Goal: Task Accomplishment & Management: Manage account settings

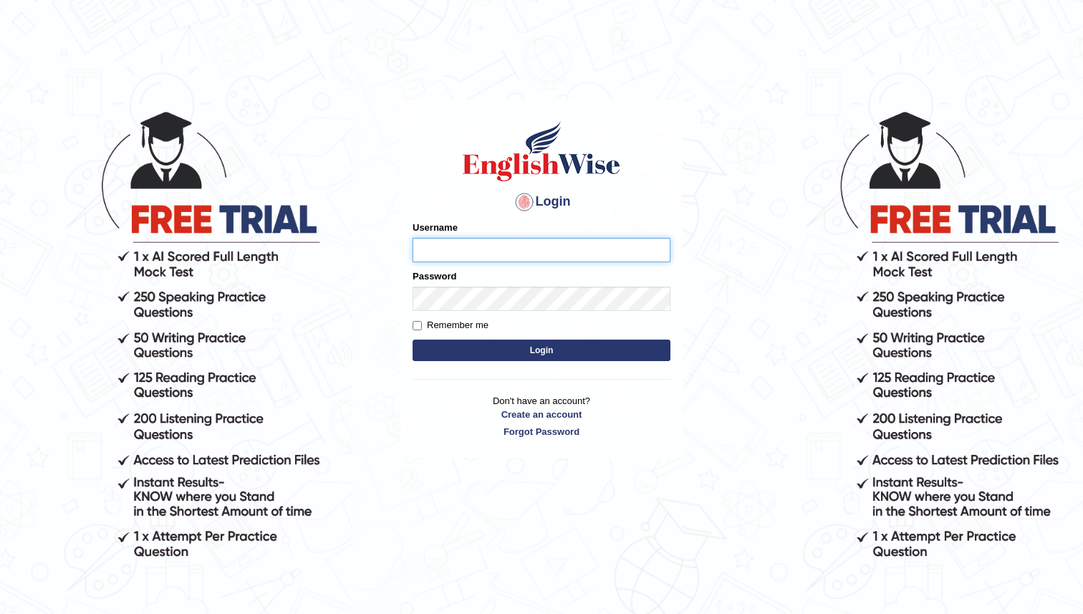
click at [446, 251] on input "Username" at bounding box center [542, 250] width 258 height 24
